Goal: Task Accomplishment & Management: Use online tool/utility

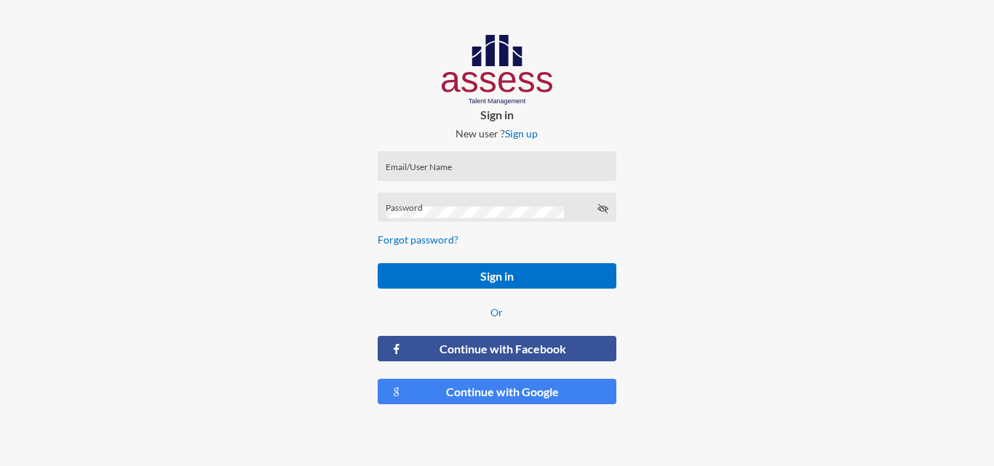
click at [419, 169] on input "Email/User Name" at bounding box center [497, 171] width 223 height 12
paste input "RMES_858"
type input "RMES_858"
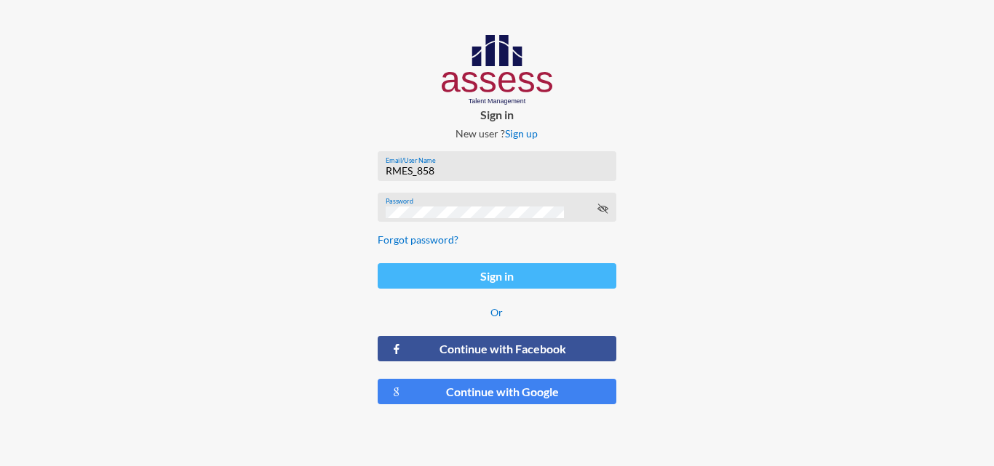
click at [535, 274] on button "Sign in" at bounding box center [497, 275] width 238 height 25
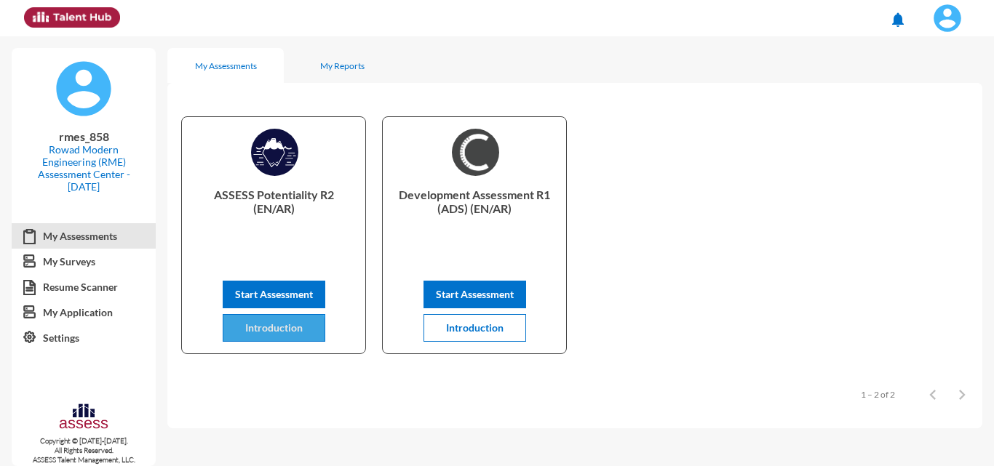
click at [271, 334] on button "Introduction" at bounding box center [274, 328] width 103 height 28
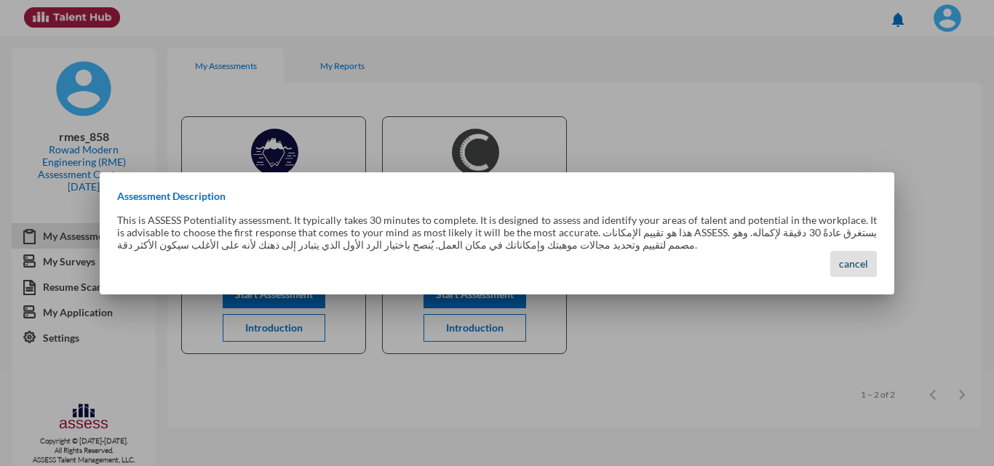
click at [864, 262] on span "cancel" at bounding box center [853, 264] width 29 height 12
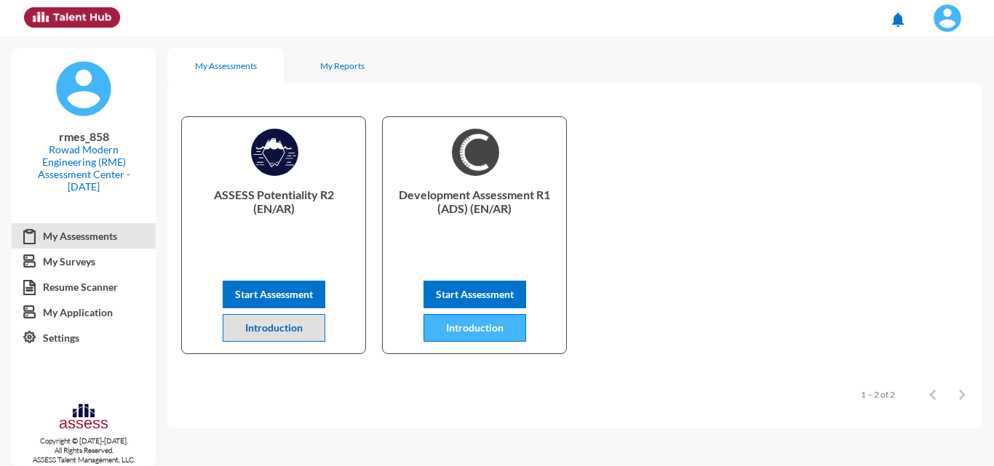
click at [474, 326] on span "Introduction" at bounding box center [474, 328] width 57 height 12
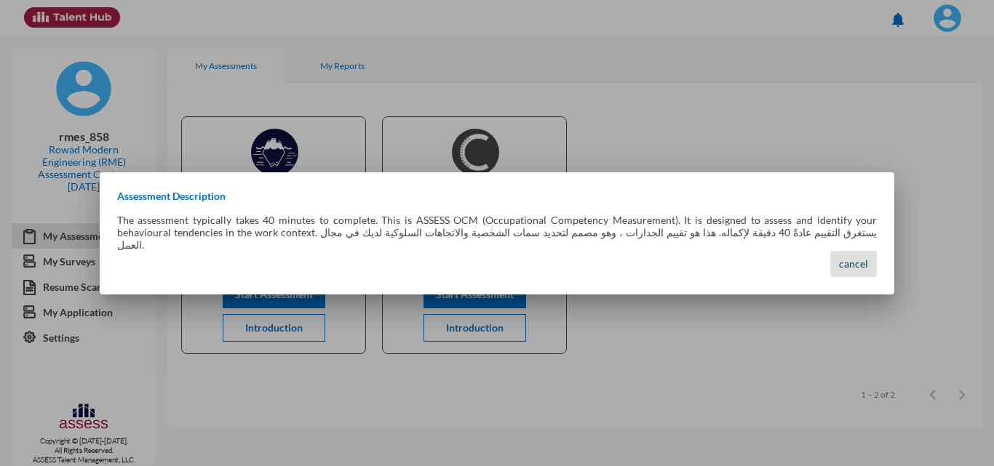
click at [837, 259] on button "cancel" at bounding box center [853, 264] width 47 height 26
